Goal: Transaction & Acquisition: Purchase product/service

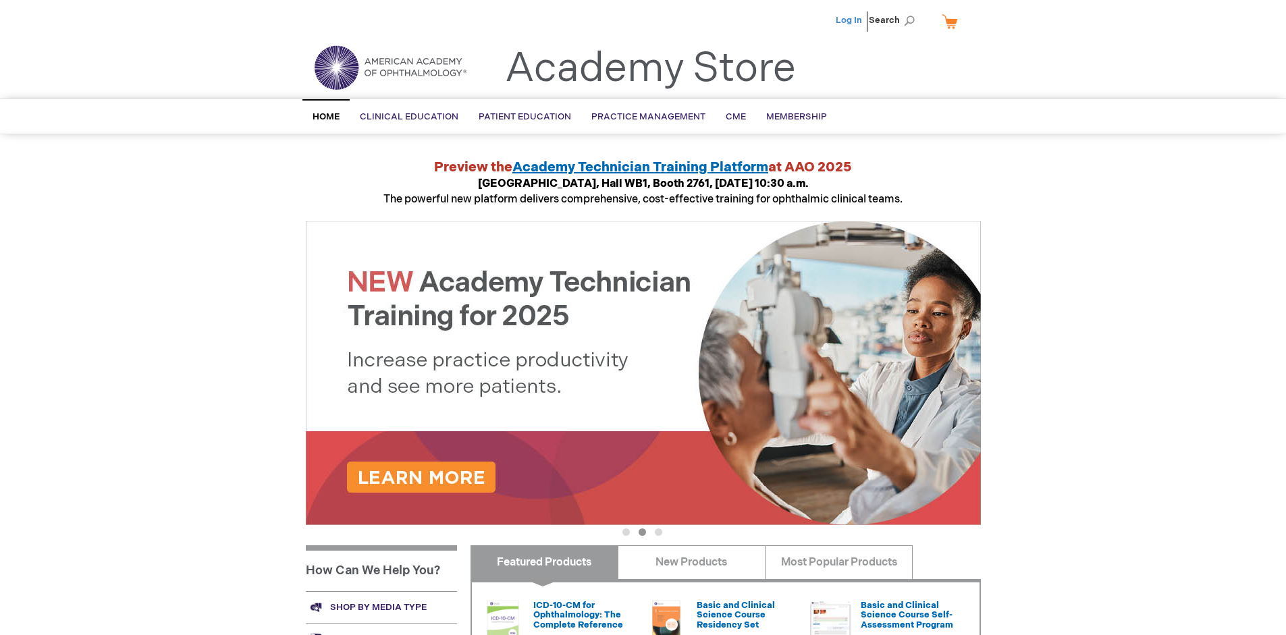
click at [850, 20] on link "Log In" at bounding box center [849, 20] width 26 height 11
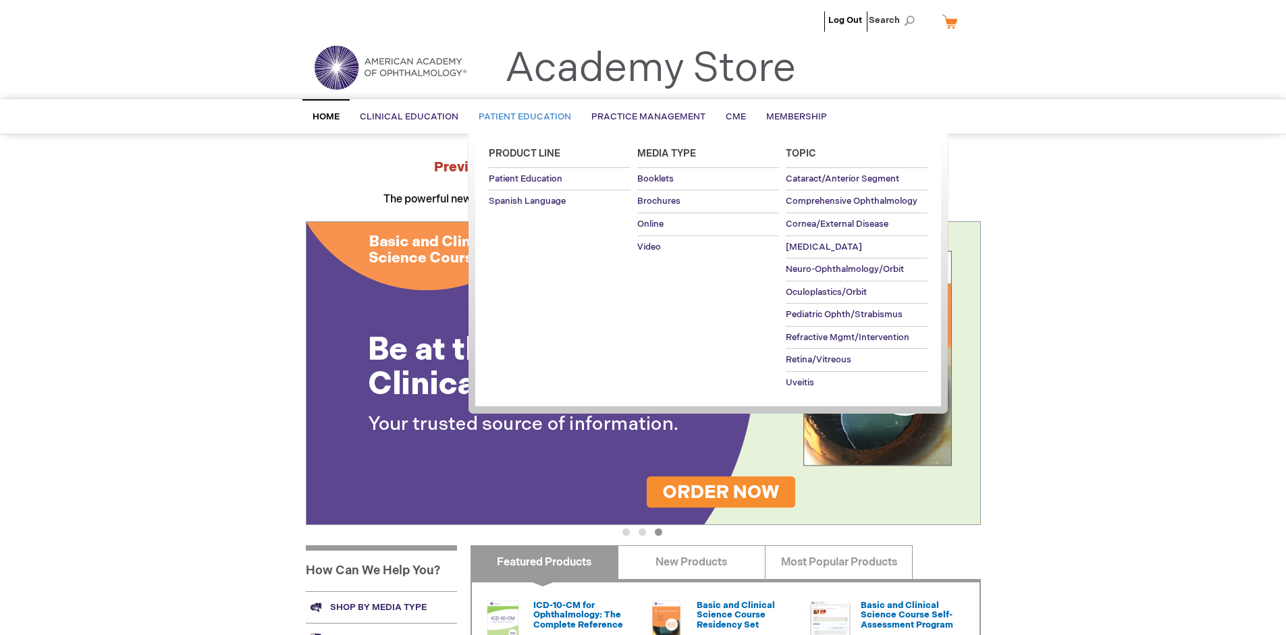
click at [521, 117] on span "Patient Education" at bounding box center [525, 116] width 92 height 11
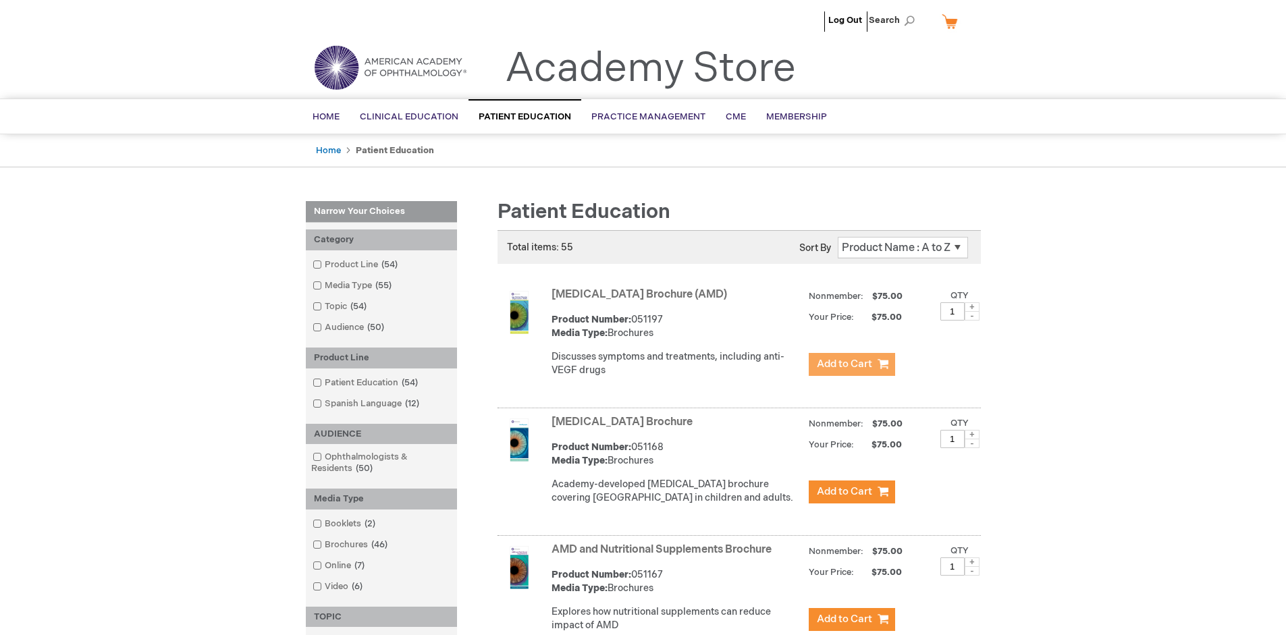
click at [851, 365] on span "Add to Cart" at bounding box center [844, 364] width 55 height 13
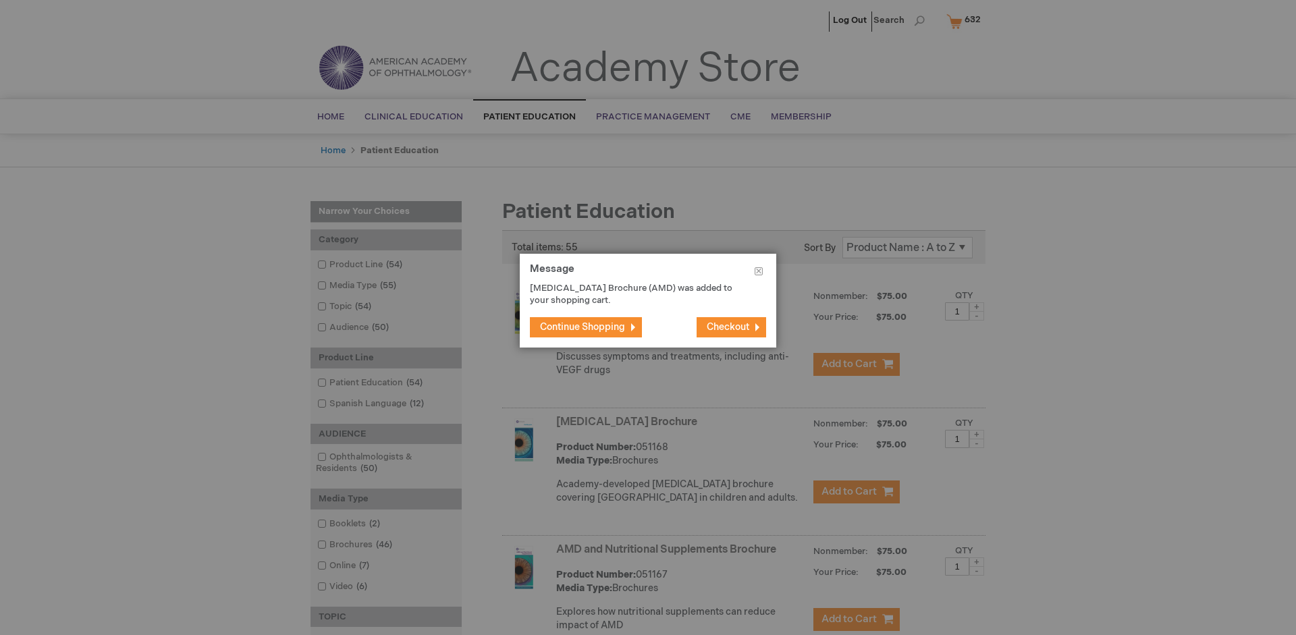
click at [583, 327] on span "Continue Shopping" at bounding box center [582, 326] width 85 height 11
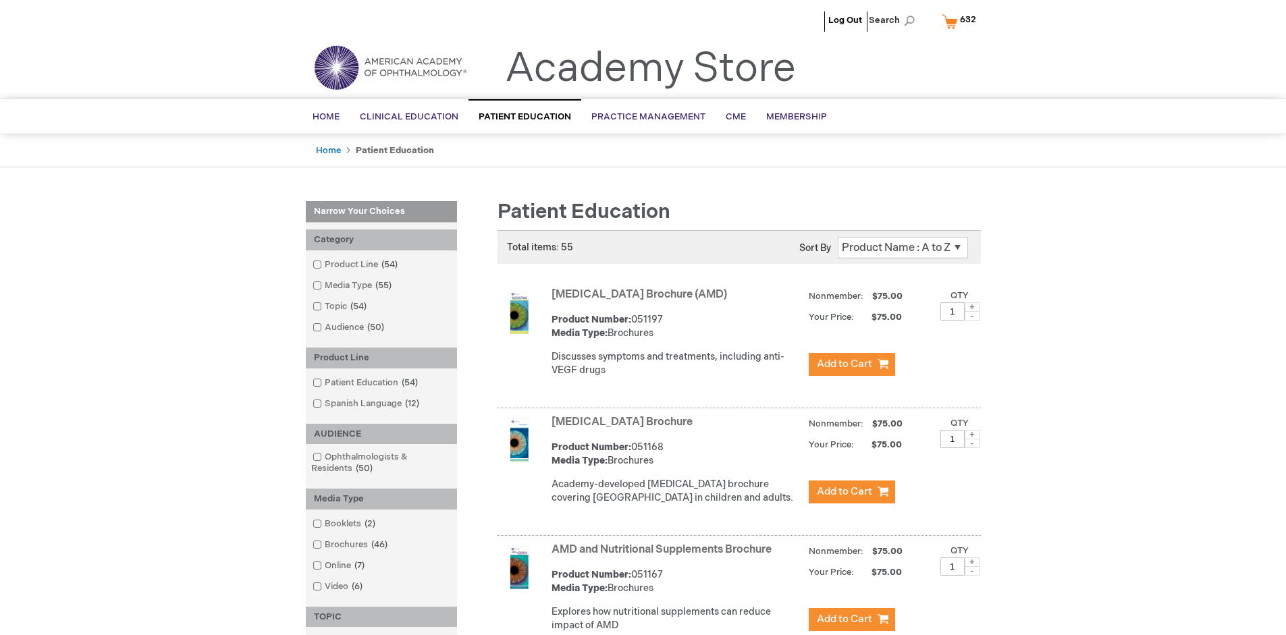
click at [664, 556] on link "AMD and Nutritional Supplements Brochure" at bounding box center [662, 549] width 220 height 13
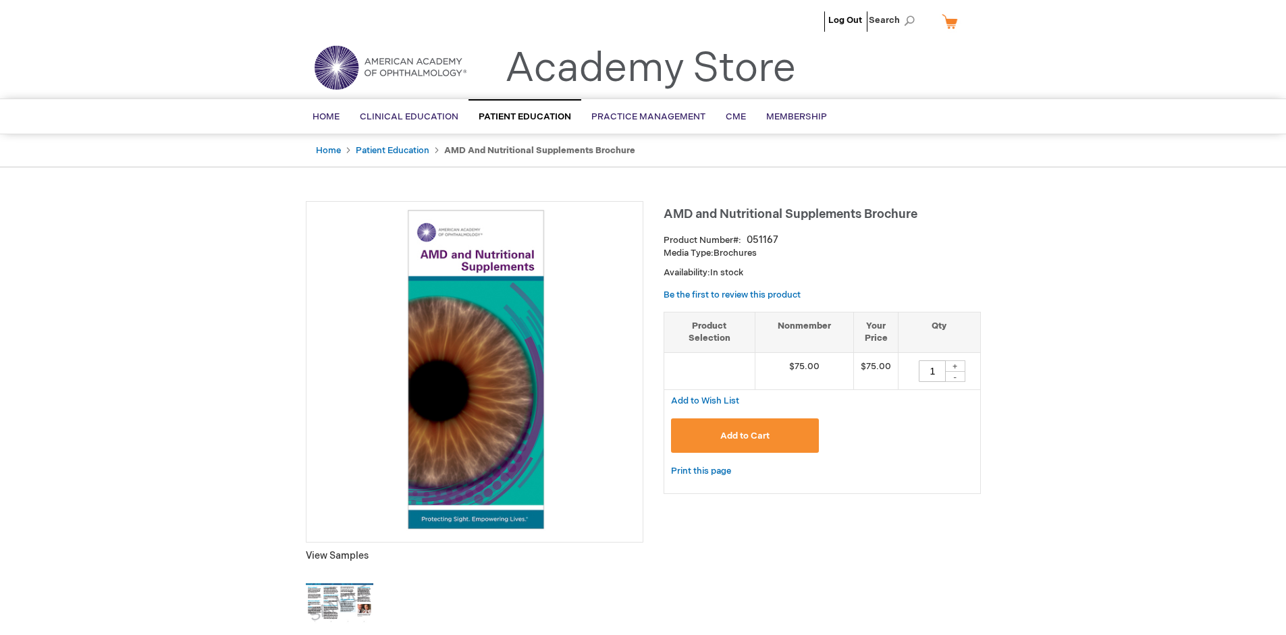
type input "1"
click at [745, 435] on span "Add to Cart" at bounding box center [744, 436] width 49 height 11
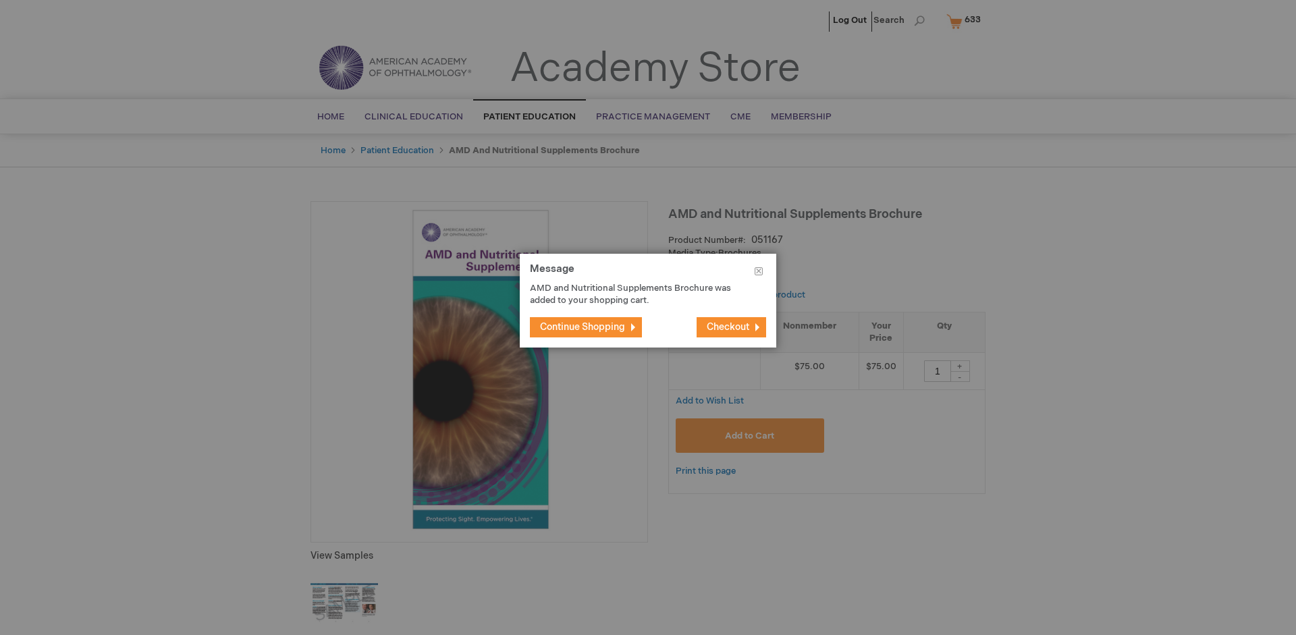
click at [583, 327] on span "Continue Shopping" at bounding box center [582, 326] width 85 height 11
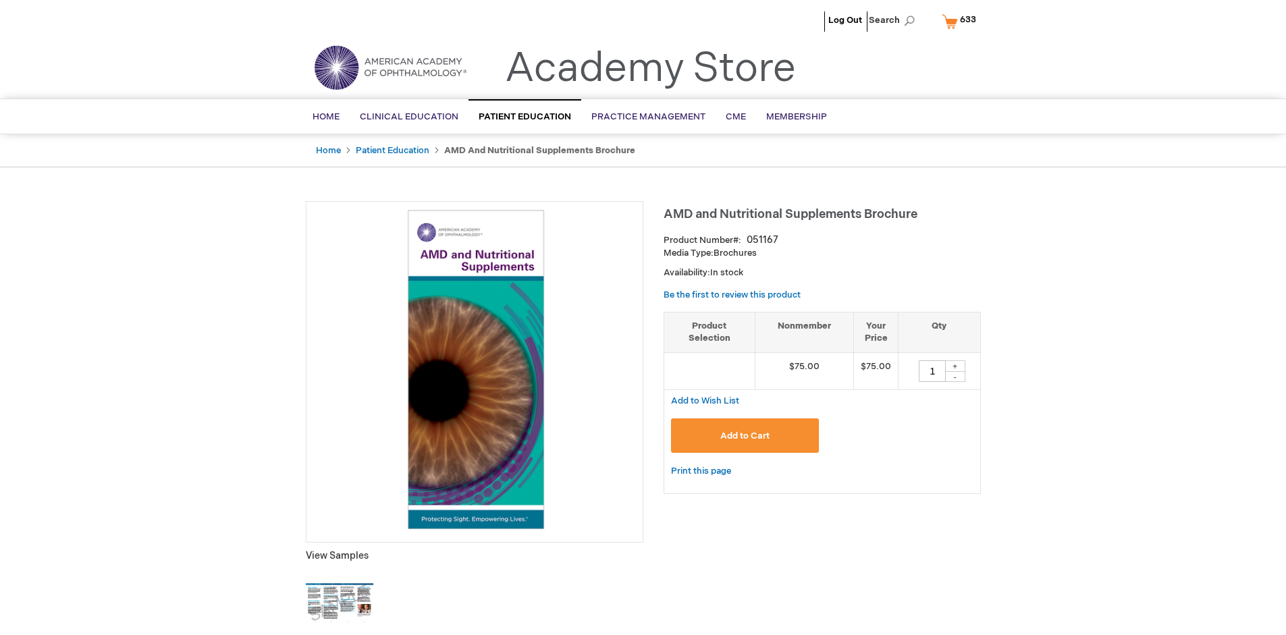
click at [961, 21] on span "633" at bounding box center [968, 19] width 16 height 11
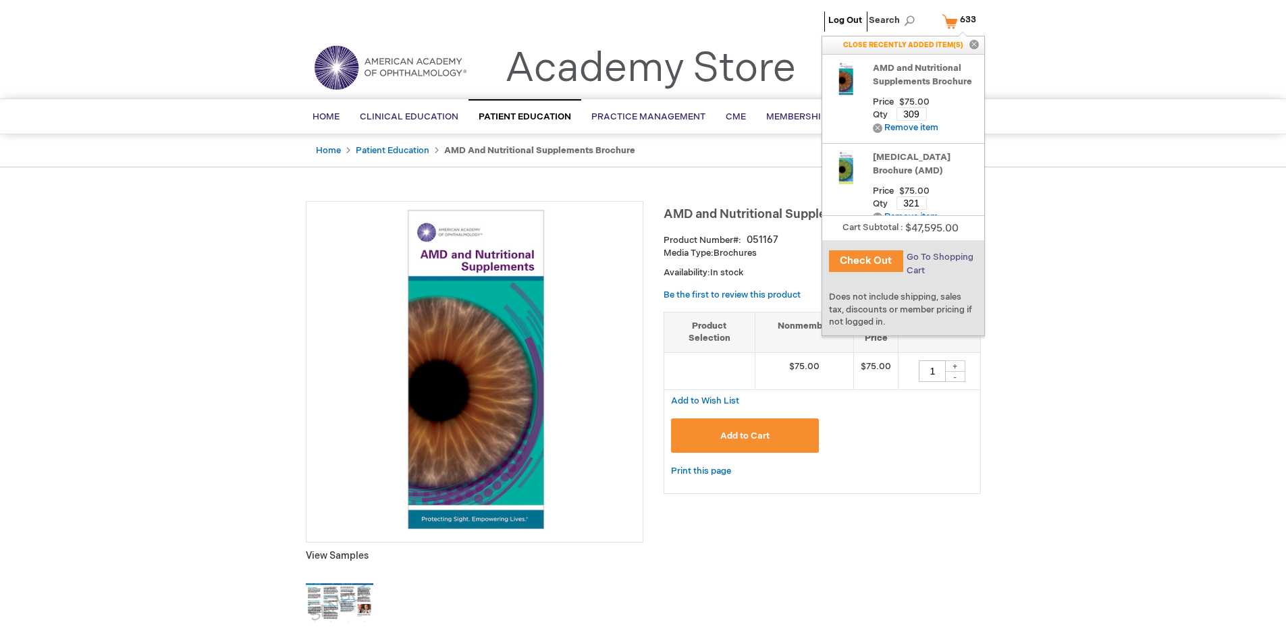
click at [939, 257] on span "Go To Shopping Cart" at bounding box center [940, 264] width 67 height 24
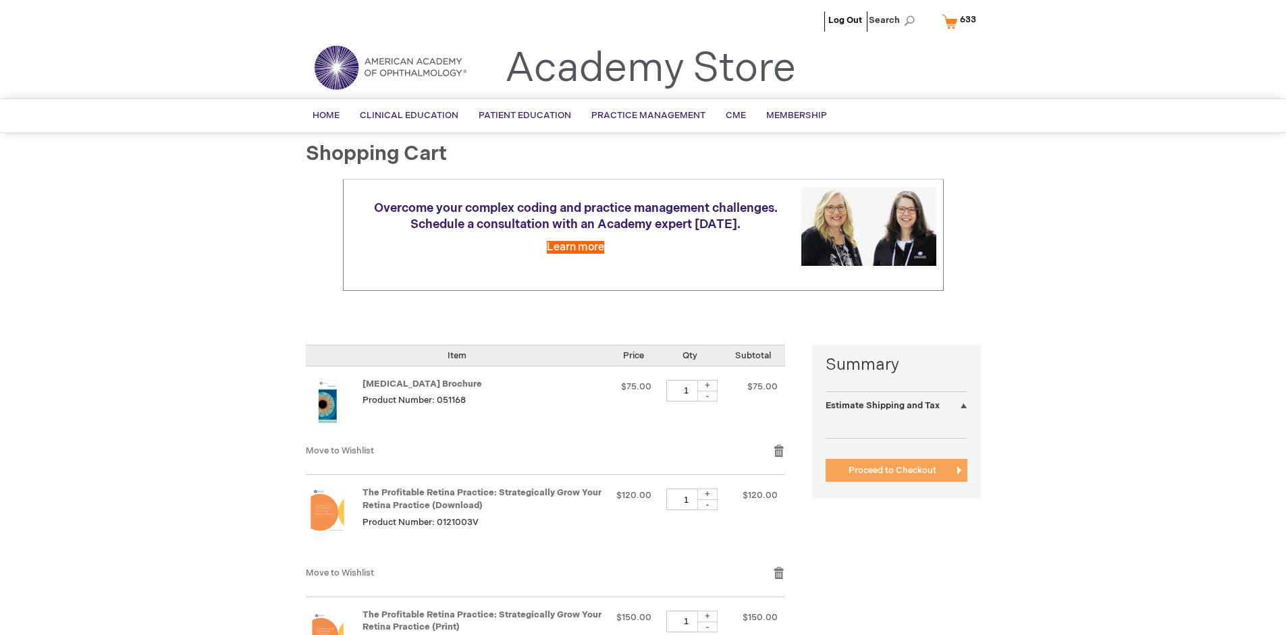
click at [892, 471] on span "Proceed to Checkout" at bounding box center [893, 470] width 88 height 11
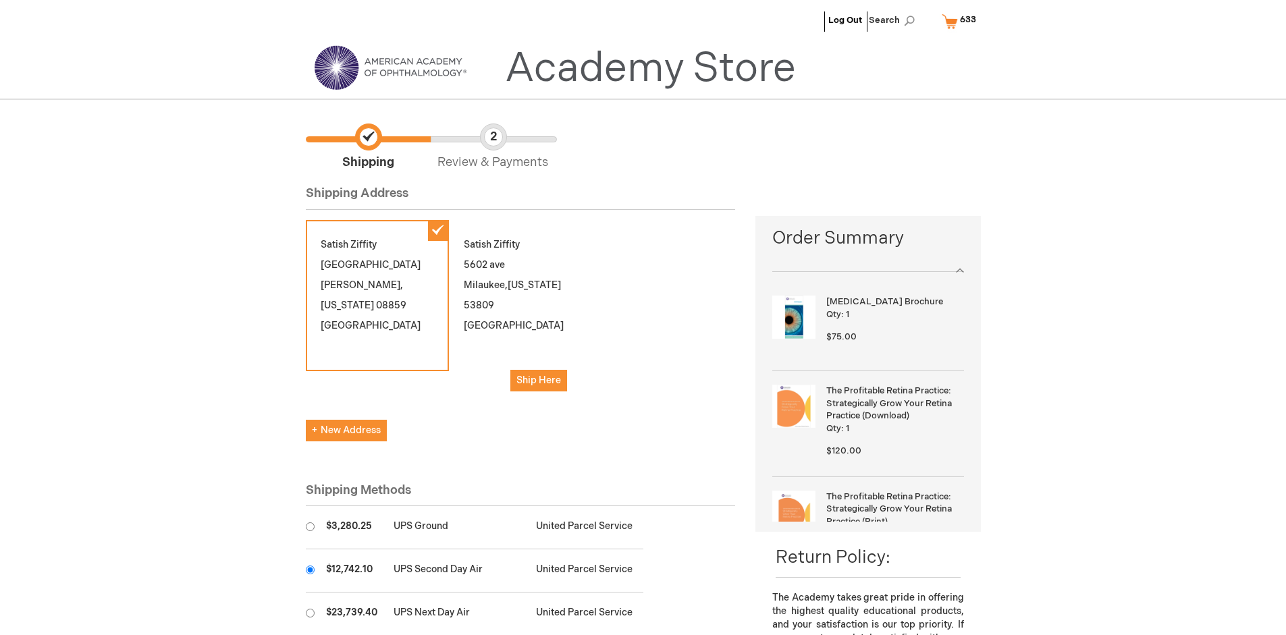
click at [310, 570] on input "radio" at bounding box center [310, 570] width 9 height 9
